Goal: Communication & Community: Answer question/provide support

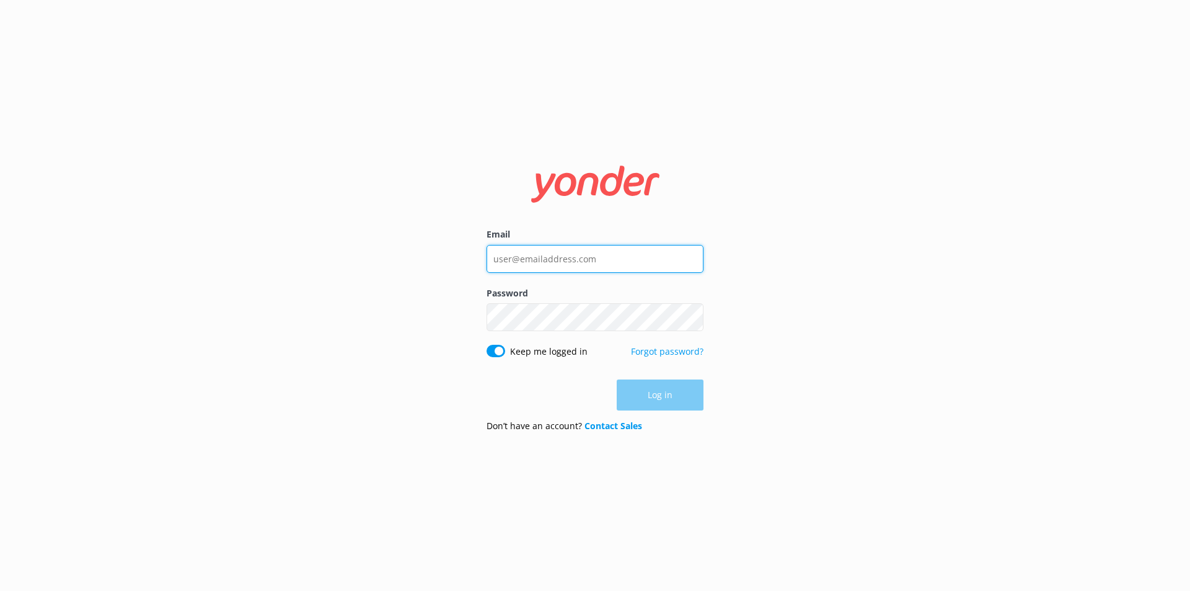
type input "[EMAIL_ADDRESS][DOMAIN_NAME]"
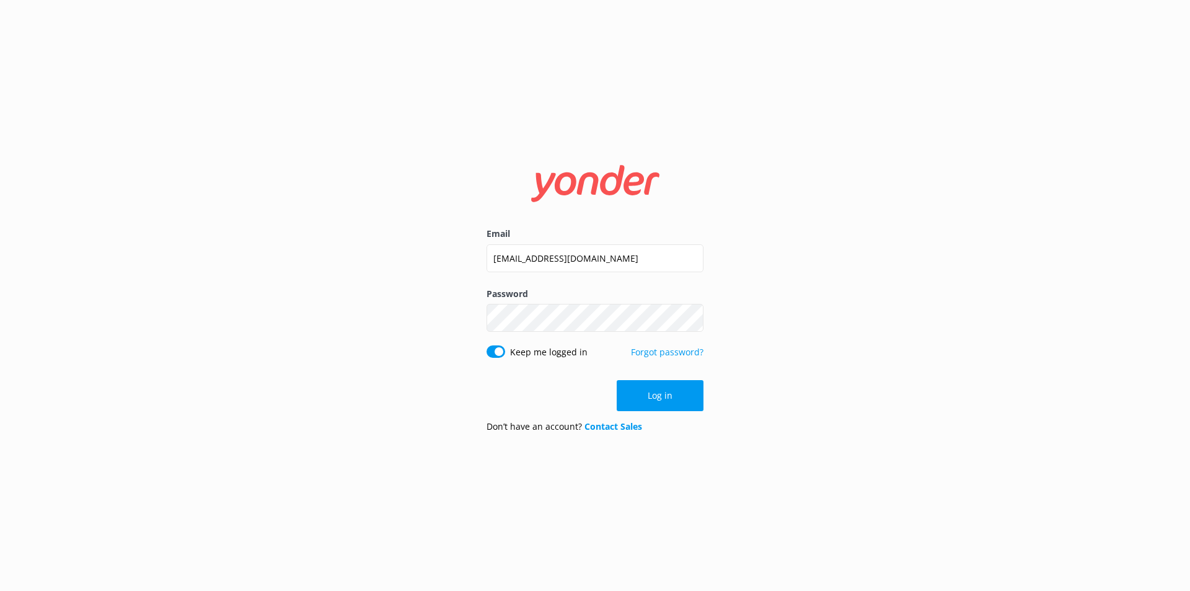
click at [651, 400] on div "Log in" at bounding box center [595, 395] width 217 height 31
click at [651, 400] on button "Log in" at bounding box center [660, 395] width 87 height 31
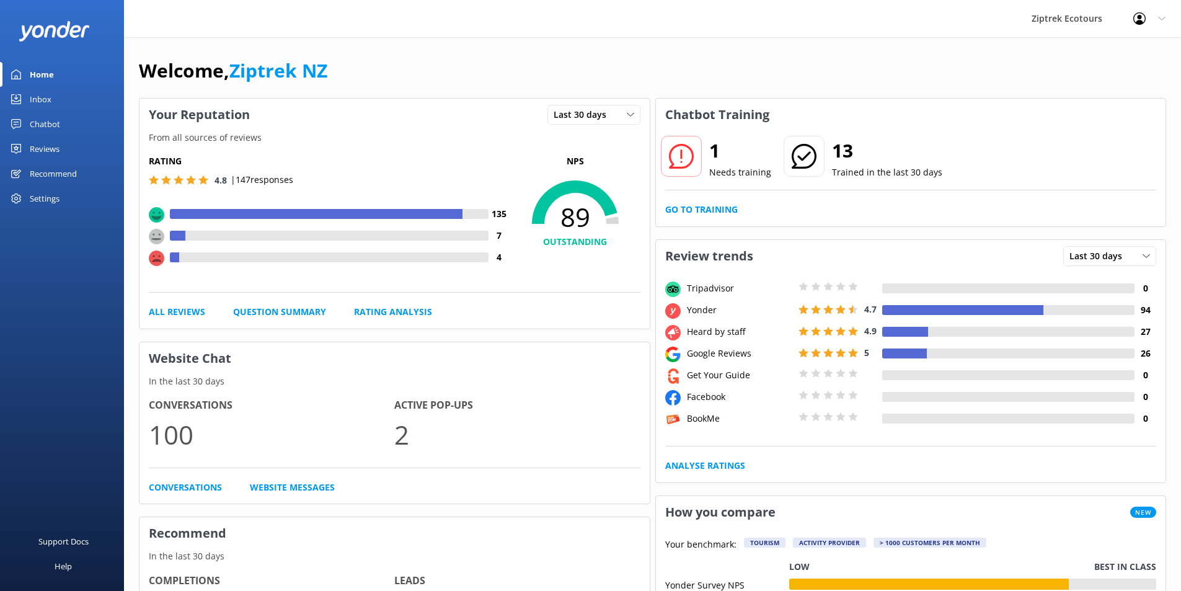
click at [40, 136] on div "Reviews" at bounding box center [45, 148] width 30 height 25
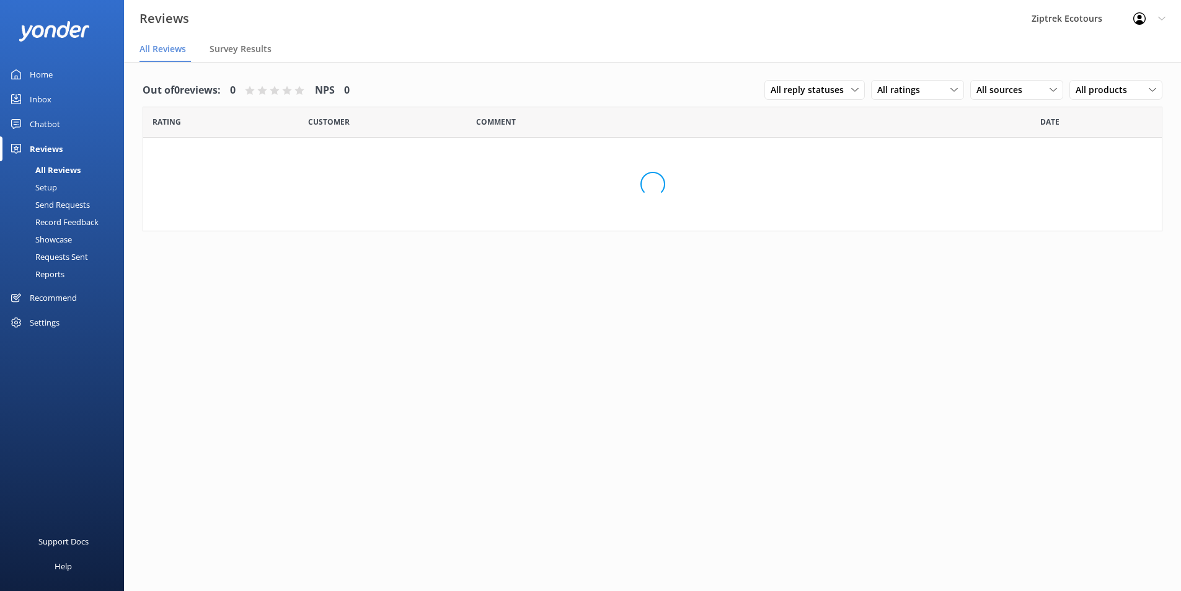
click at [40, 125] on div "Chatbot" at bounding box center [45, 124] width 30 height 25
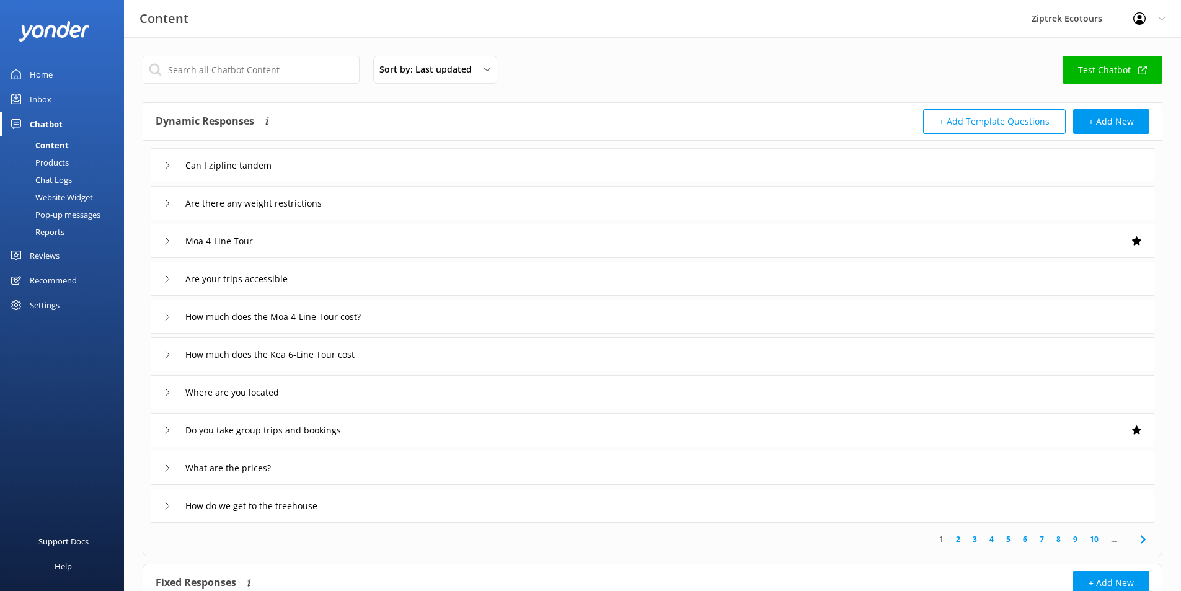
click at [46, 100] on div "Inbox" at bounding box center [41, 99] width 22 height 25
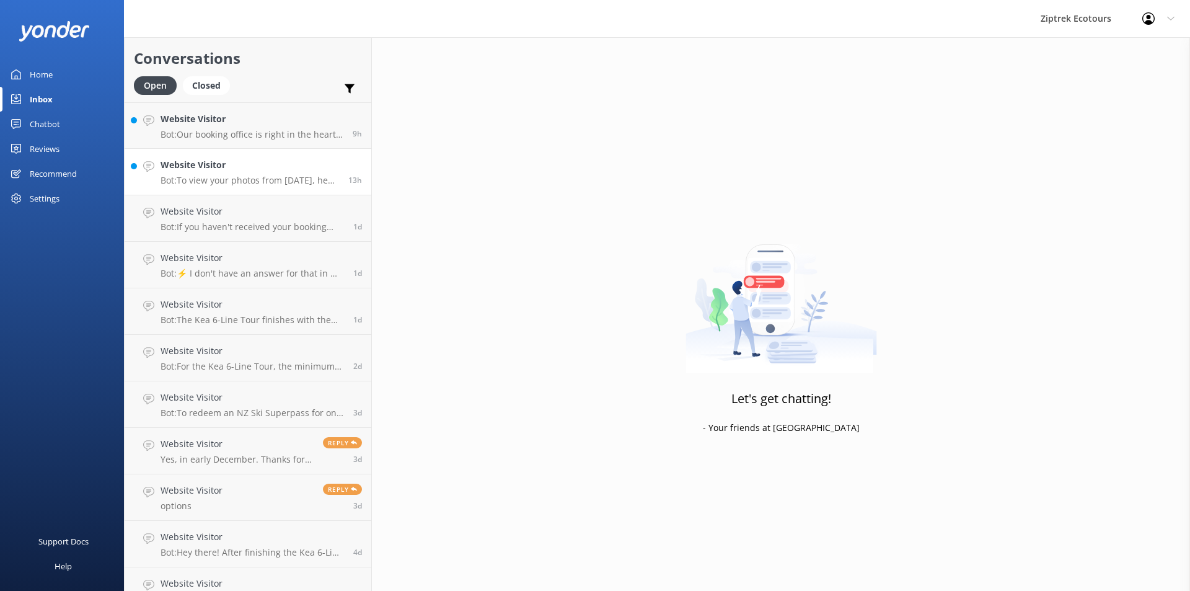
click at [252, 171] on h4 "Website Visitor" at bounding box center [250, 165] width 179 height 14
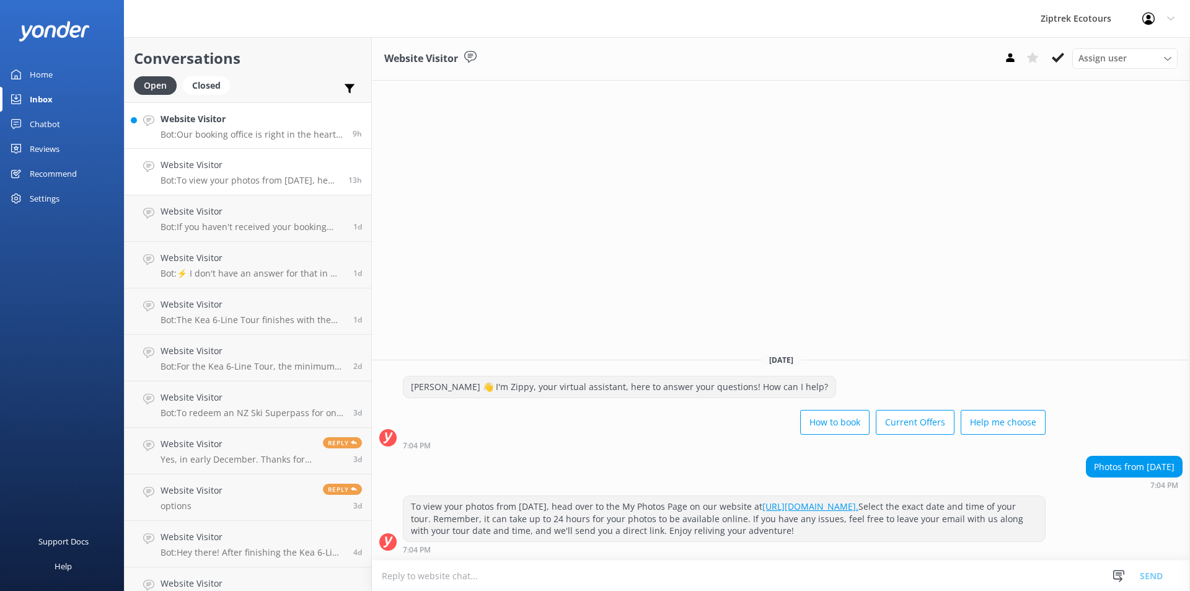
click at [257, 136] on p "Bot: Our booking office is right in the heart of [GEOGRAPHIC_DATA] at [STREET_A…" at bounding box center [252, 134] width 183 height 11
